Goal: Book appointment/travel/reservation

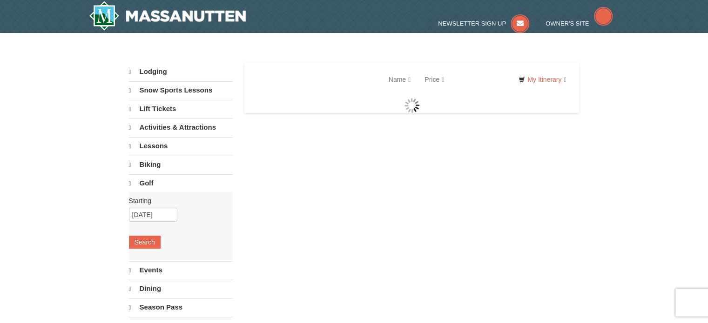
select select "9"
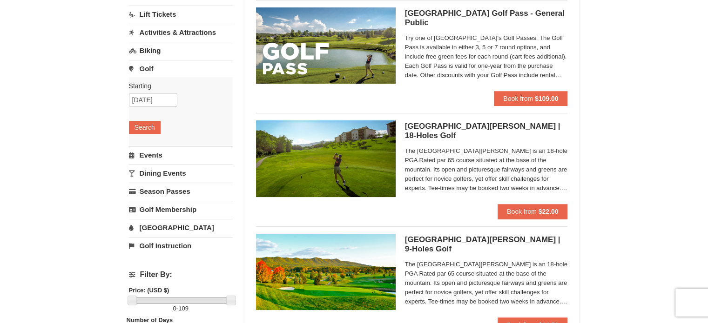
scroll to position [112, 0]
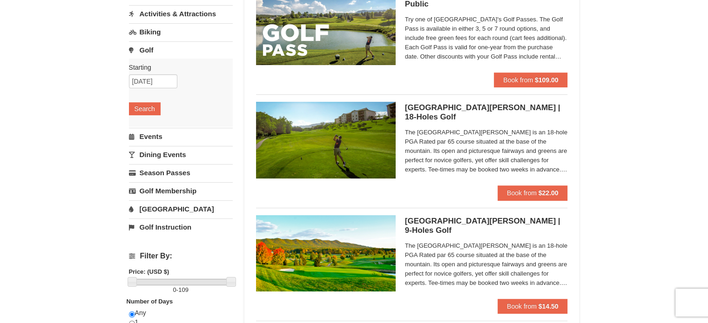
click at [547, 170] on span "The Woodstone Meadows Golf Course is an 18-hole PGA Rated par 65 course situate…" at bounding box center [486, 151] width 163 height 47
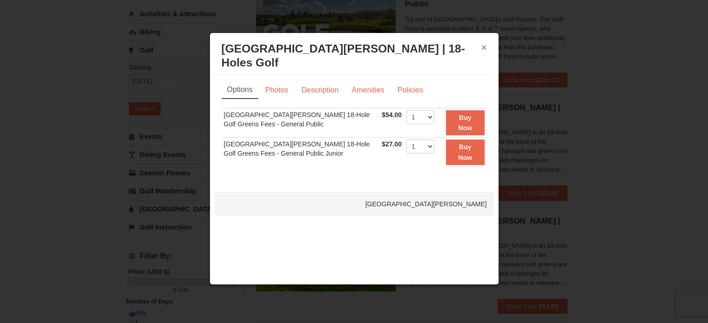
click at [484, 48] on button "×" at bounding box center [484, 47] width 6 height 9
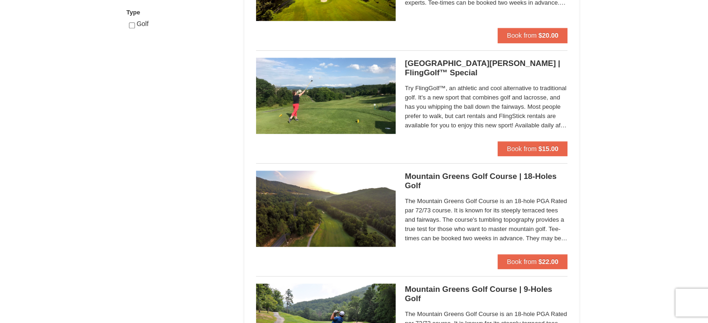
scroll to position [515, 0]
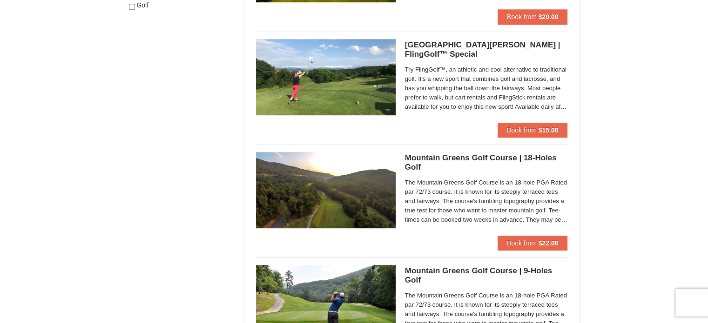
click at [550, 222] on span "The Mountain Greens Golf Course is an 18-hole PGA Rated par 72/73 course. It is…" at bounding box center [486, 201] width 163 height 47
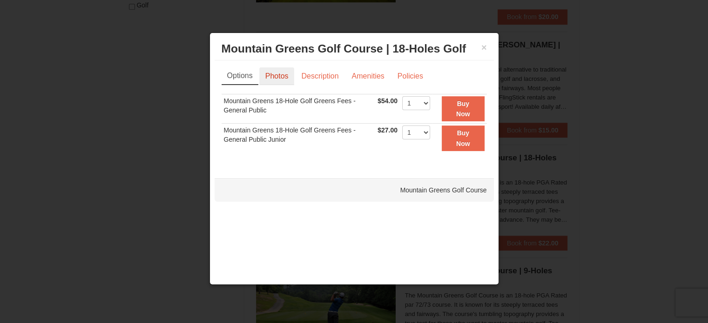
click at [281, 76] on link "Photos" at bounding box center [276, 76] width 35 height 18
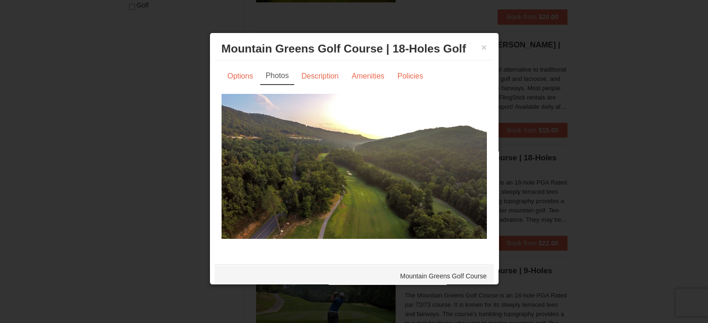
click at [352, 168] on img at bounding box center [353, 166] width 265 height 145
click at [279, 77] on link "Photos" at bounding box center [277, 76] width 34 height 18
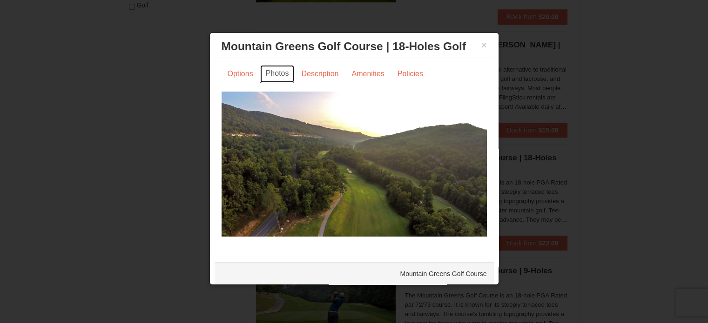
scroll to position [3, 0]
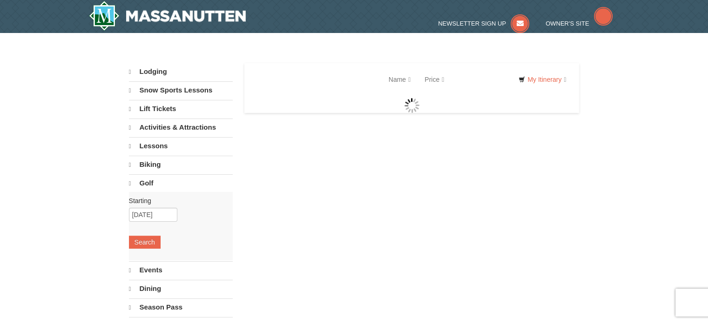
select select "9"
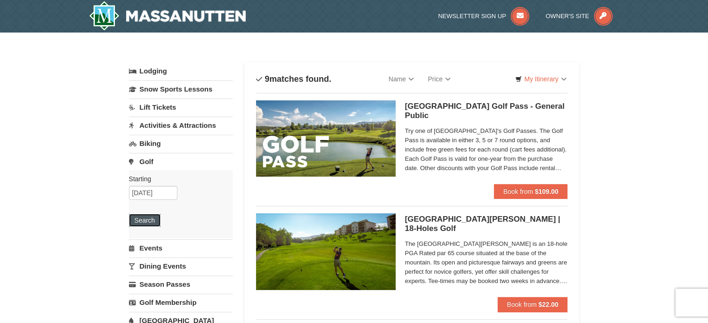
click at [149, 221] on button "Search" at bounding box center [145, 220] width 32 height 13
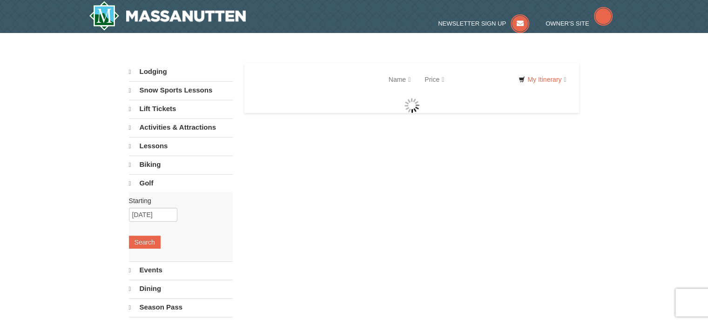
select select "9"
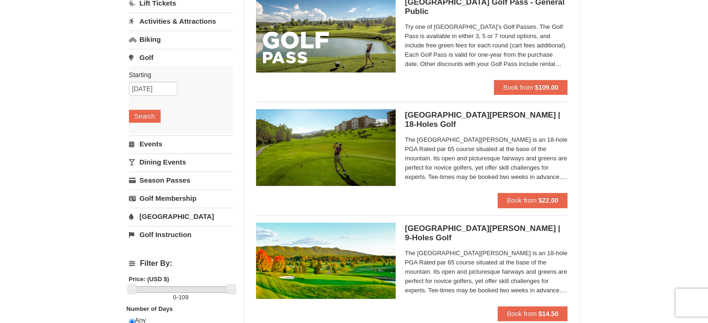
scroll to position [118, 0]
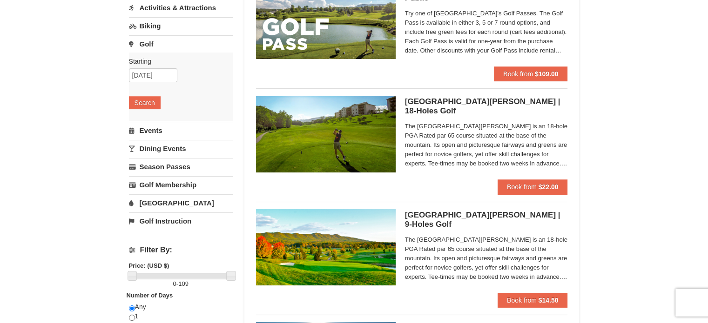
click at [484, 102] on h5 "Woodstone Meadows Golf Course | 18-Holes Golf Woodstone Meadows Golf Course" at bounding box center [486, 106] width 163 height 19
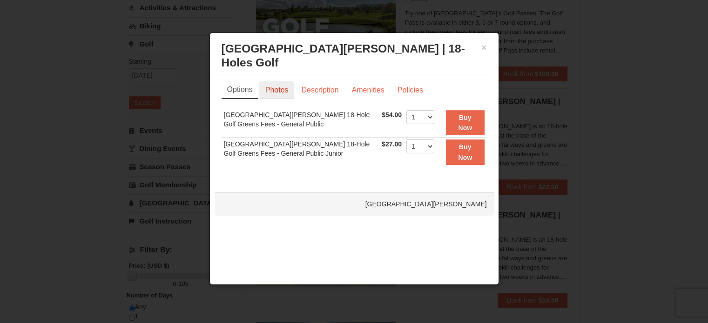
click at [279, 90] on link "Photos" at bounding box center [276, 90] width 35 height 18
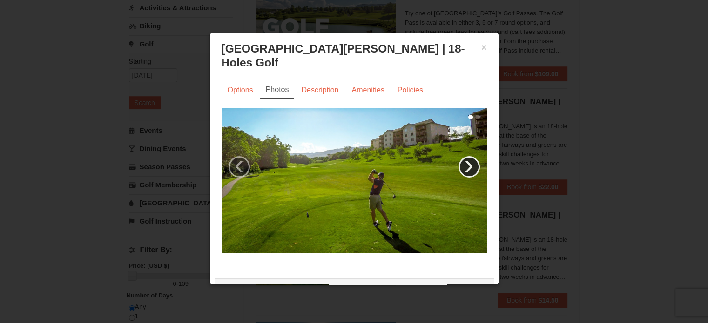
click at [460, 169] on link "›" at bounding box center [468, 166] width 21 height 21
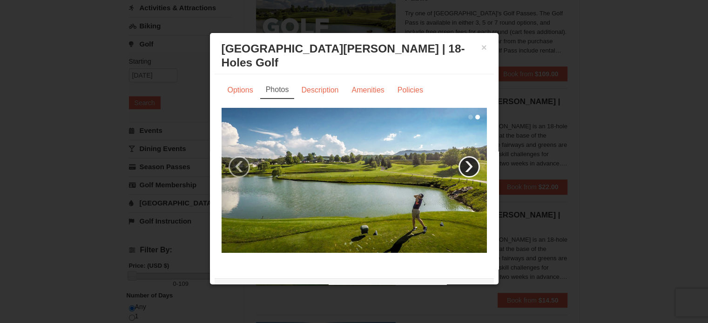
click at [460, 169] on link "›" at bounding box center [468, 166] width 21 height 21
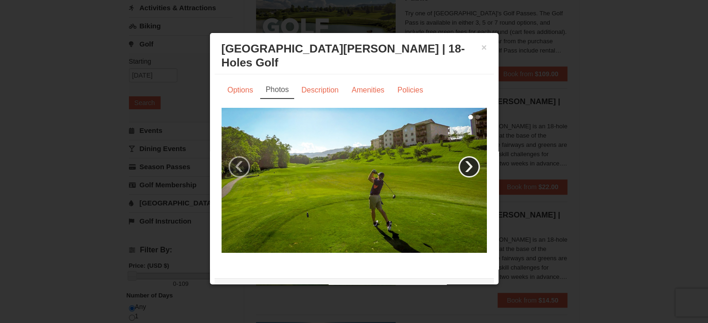
click at [460, 169] on link "›" at bounding box center [468, 166] width 21 height 21
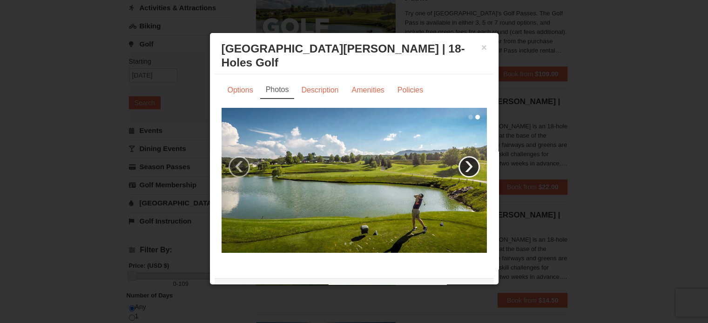
click at [460, 169] on link "›" at bounding box center [468, 166] width 21 height 21
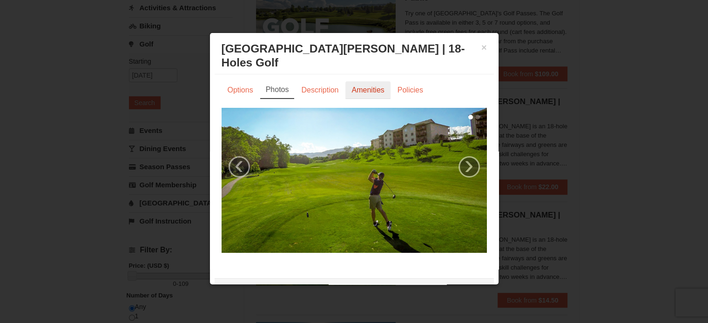
click at [367, 89] on link "Amenities" at bounding box center [367, 90] width 45 height 18
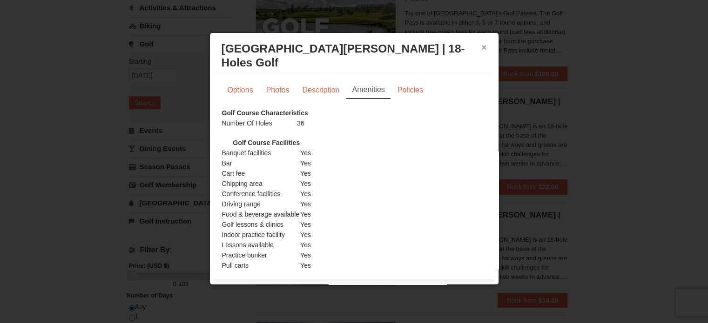
click at [481, 46] on button "×" at bounding box center [484, 47] width 6 height 9
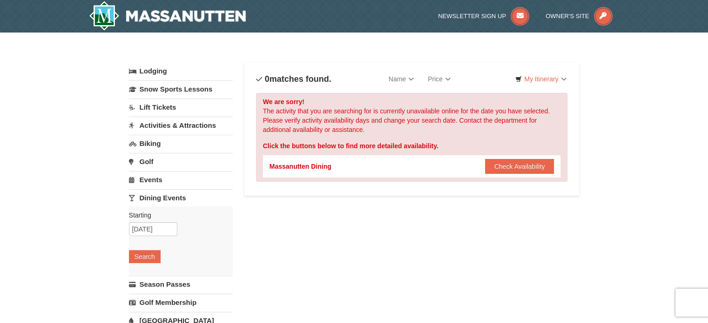
click at [180, 196] on link "Dining Events" at bounding box center [181, 197] width 104 height 17
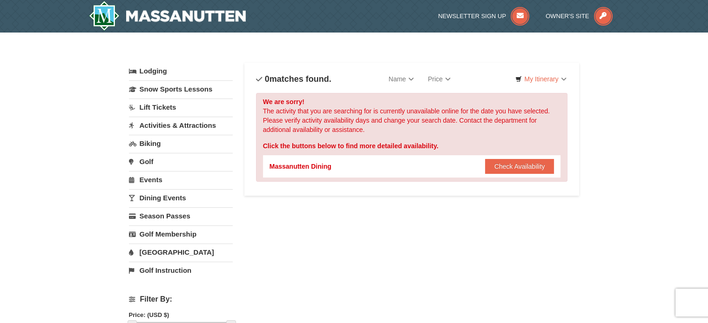
click at [180, 196] on link "Dining Events" at bounding box center [181, 197] width 104 height 17
